Goal: Entertainment & Leisure: Consume media (video, audio)

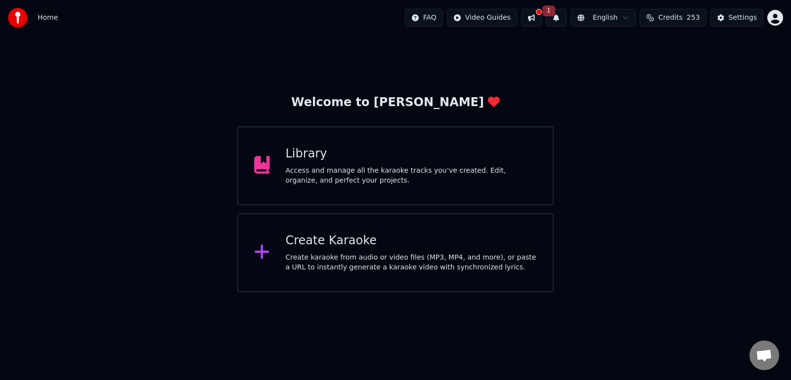
click at [328, 249] on div "Create Karaoke" at bounding box center [412, 241] width 252 height 16
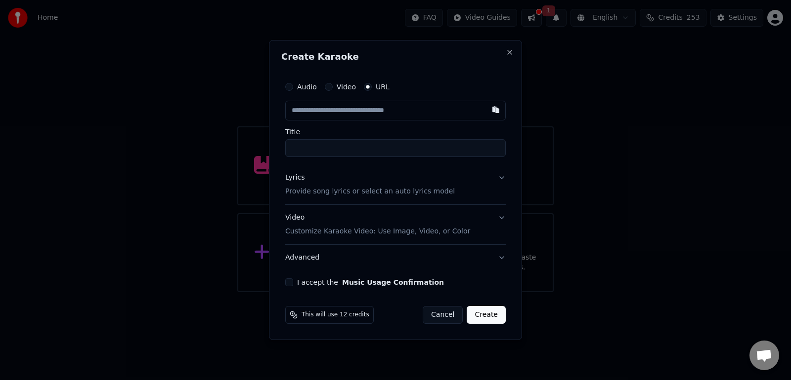
click at [452, 314] on button "Cancel" at bounding box center [442, 315] width 40 height 18
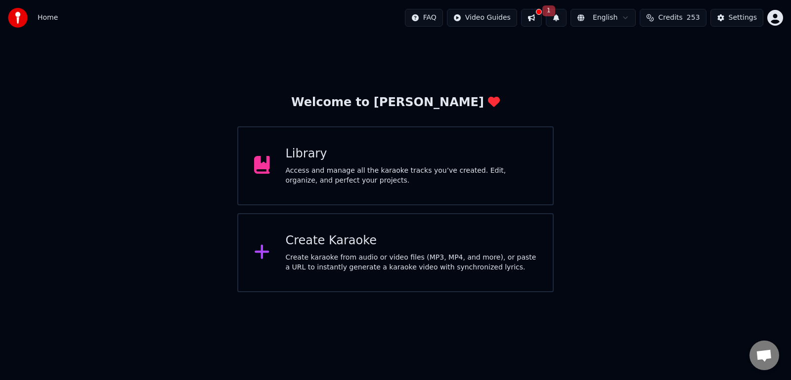
click at [539, 14] on button at bounding box center [531, 18] width 21 height 18
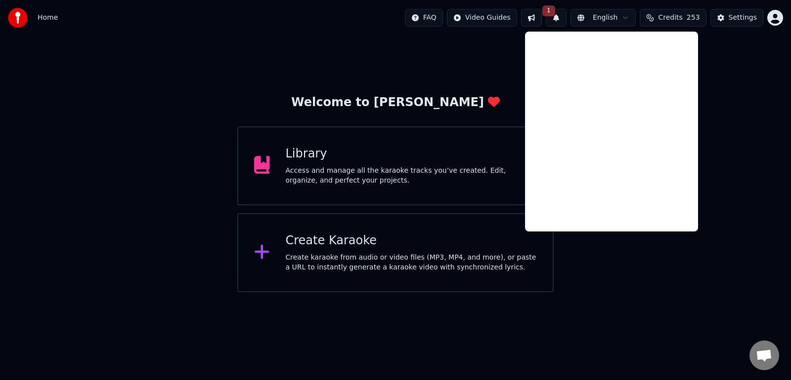
click at [549, 12] on span "1" at bounding box center [548, 10] width 13 height 11
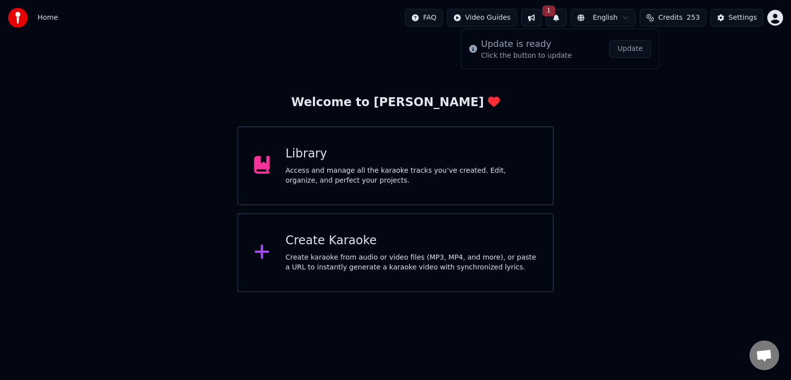
click at [549, 12] on span "1" at bounding box center [548, 10] width 13 height 11
click at [379, 182] on div "Access and manage all the karaoke tracks you’ve created. Edit, organize, and pe…" at bounding box center [412, 176] width 252 height 20
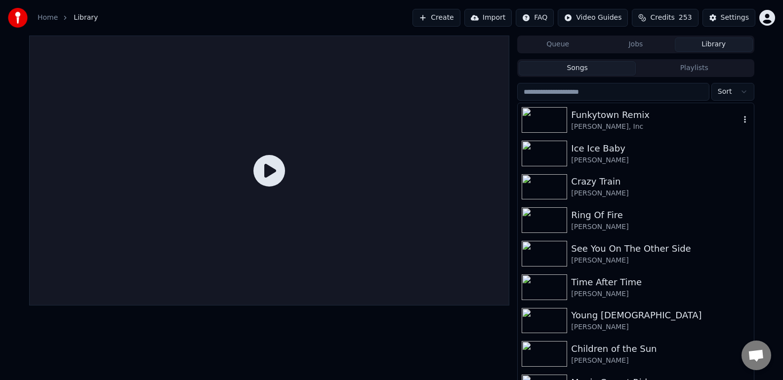
click at [621, 124] on div "[PERSON_NAME], Inc" at bounding box center [655, 127] width 168 height 10
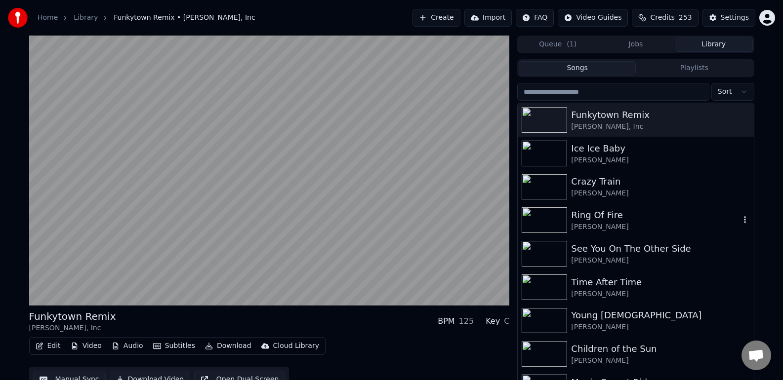
click at [618, 228] on div "[PERSON_NAME]" at bounding box center [655, 227] width 168 height 10
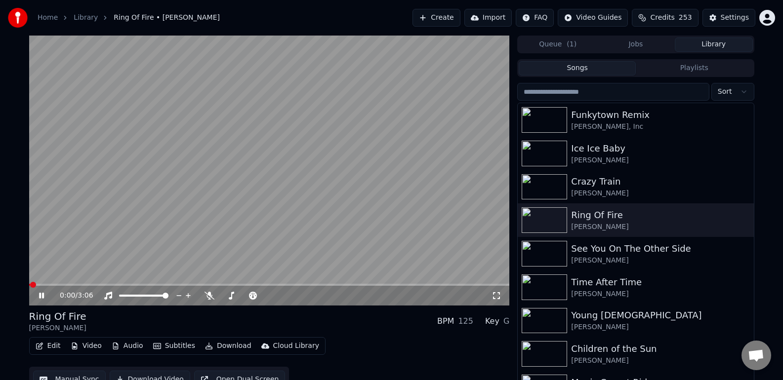
click at [497, 299] on icon at bounding box center [497, 296] width 10 height 8
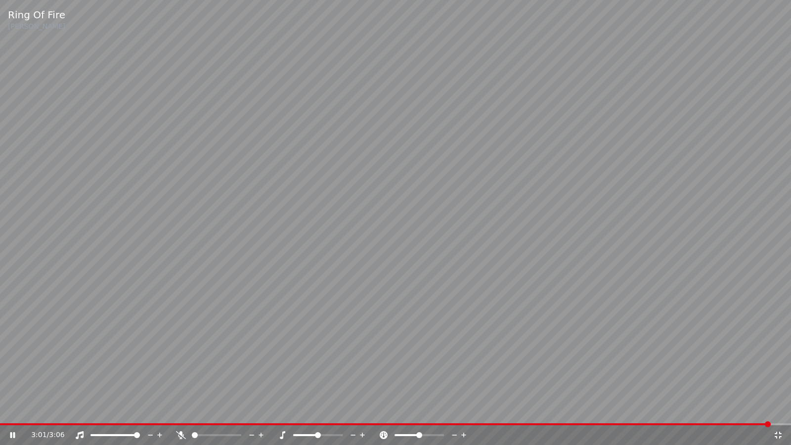
click at [13, 380] on div "3:01 / 3:06" at bounding box center [395, 435] width 783 height 10
click at [15, 380] on icon at bounding box center [19, 435] width 23 height 8
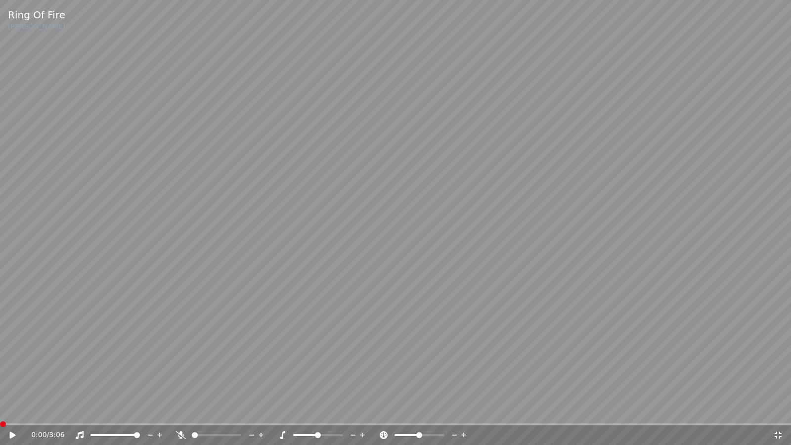
click at [0, 380] on span at bounding box center [0, 424] width 0 height 2
click at [10, 380] on icon at bounding box center [13, 434] width 6 height 7
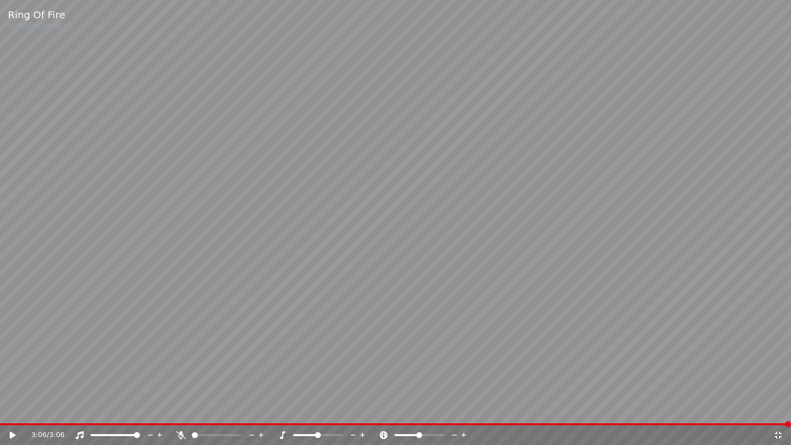
click at [9, 380] on icon at bounding box center [19, 435] width 23 height 8
click at [757, 380] on div "1:14 / 3:06" at bounding box center [402, 435] width 742 height 10
click at [779, 380] on icon at bounding box center [778, 435] width 10 height 8
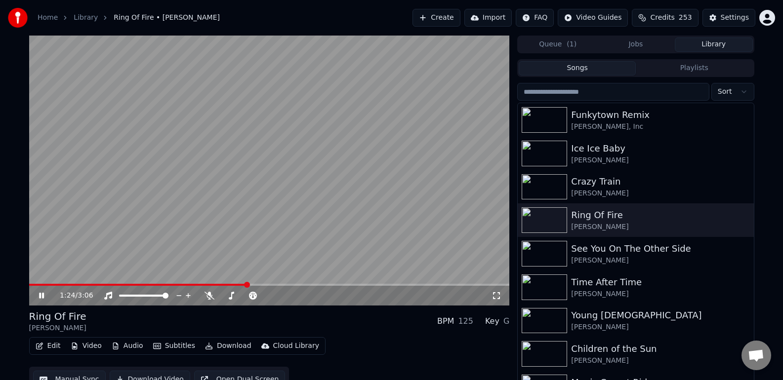
click at [498, 297] on icon at bounding box center [497, 296] width 10 height 8
click at [613, 120] on div "Funkytown Remix" at bounding box center [655, 115] width 168 height 14
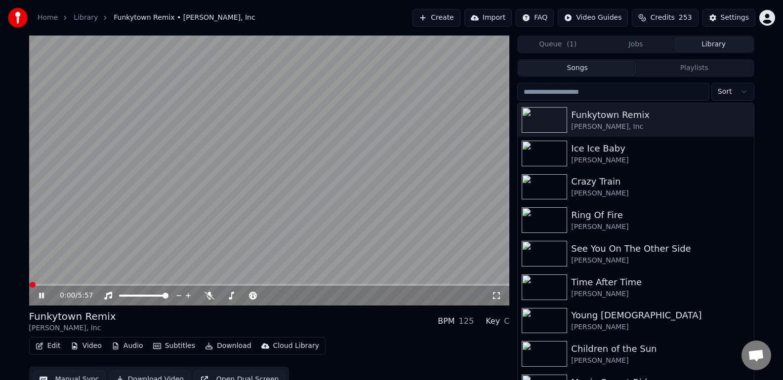
click at [499, 299] on icon at bounding box center [496, 296] width 7 height 7
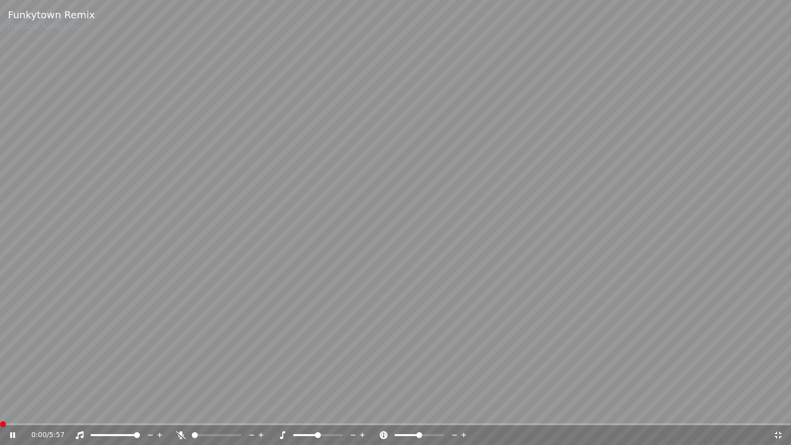
click at [0, 380] on span at bounding box center [3, 424] width 6 height 6
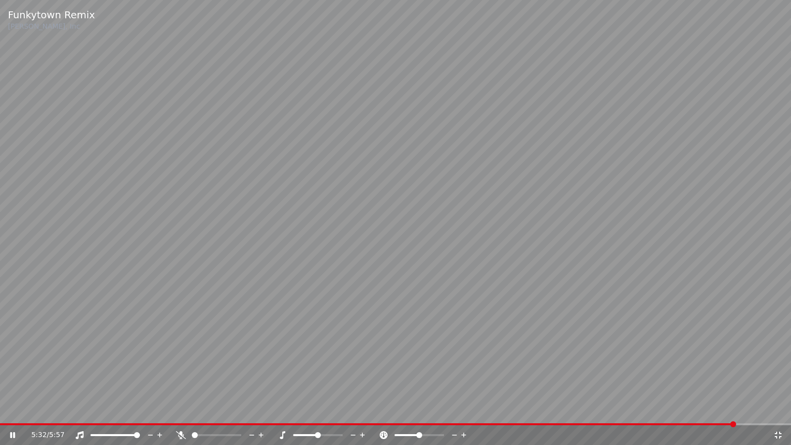
click at [26, 380] on div "5:32 / 5:57" at bounding box center [395, 435] width 791 height 20
click at [23, 380] on div "5:33 / 5:57" at bounding box center [395, 435] width 791 height 20
click at [5, 380] on div "5:35 / 5:57" at bounding box center [395, 435] width 783 height 10
click at [11, 380] on icon at bounding box center [12, 435] width 5 height 6
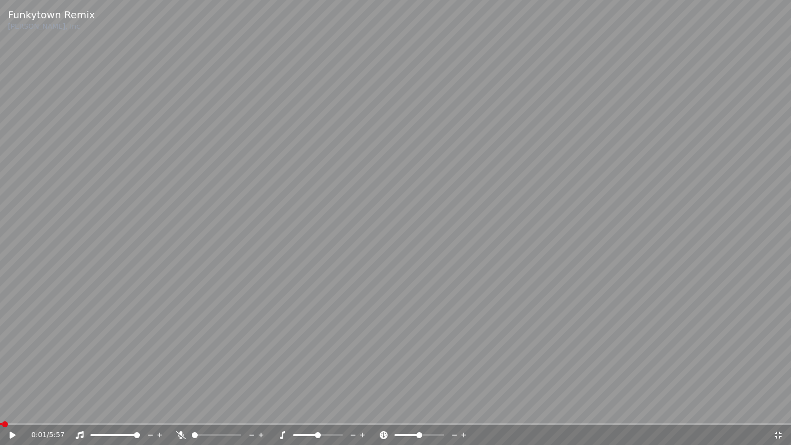
click at [2, 380] on span at bounding box center [5, 424] width 6 height 6
